Goal: Information Seeking & Learning: Find contact information

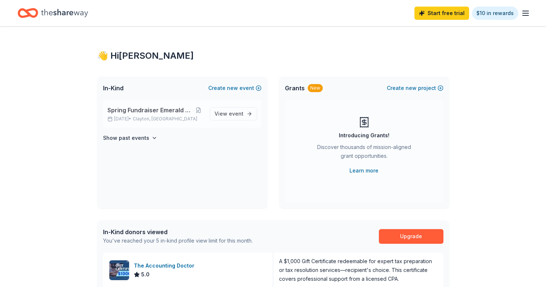
click at [175, 115] on div "Spring Fundraiser Emerald Ball Hibernians [DATE] • [GEOGRAPHIC_DATA], [GEOGRAPH…" at bounding box center [155, 114] width 96 height 16
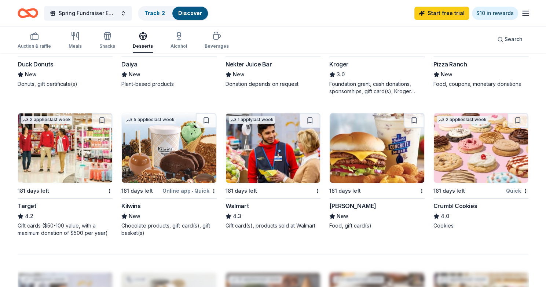
scroll to position [473, 0]
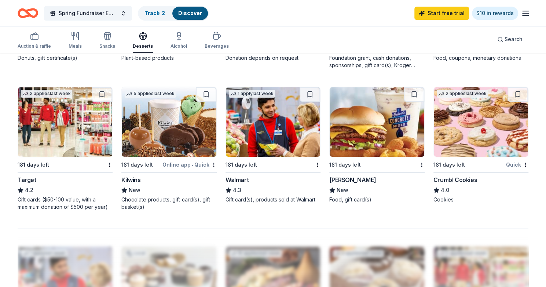
click at [166, 142] on img at bounding box center [169, 122] width 94 height 70
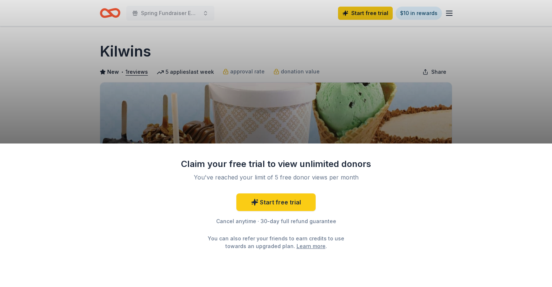
click at [479, 118] on div "Claim your free trial to view unlimited donors You've reached your limit of 5 f…" at bounding box center [276, 143] width 552 height 287
click at [304, 4] on div "Claim your free trial to view unlimited donors You've reached your limit of 5 f…" at bounding box center [276, 143] width 552 height 287
